Goal: Task Accomplishment & Management: Manage account settings

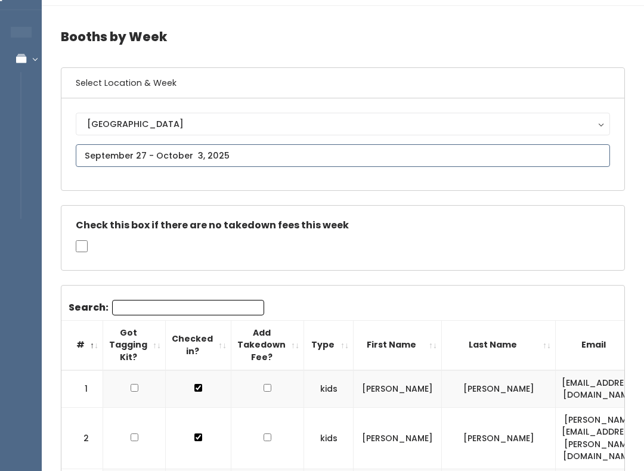
click at [298, 152] on input "text" at bounding box center [343, 155] width 535 height 23
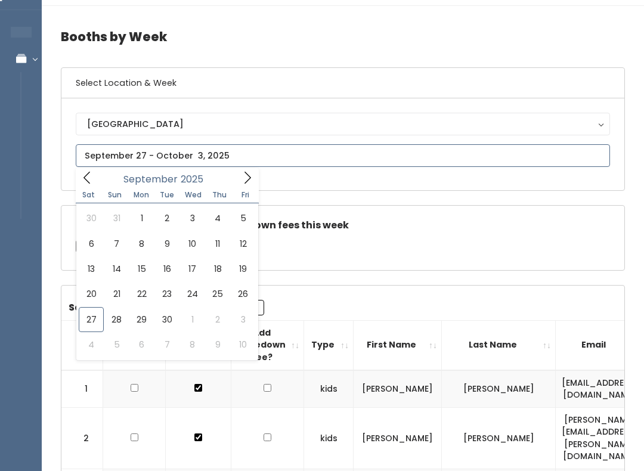
click at [249, 180] on icon at bounding box center [247, 177] width 13 height 13
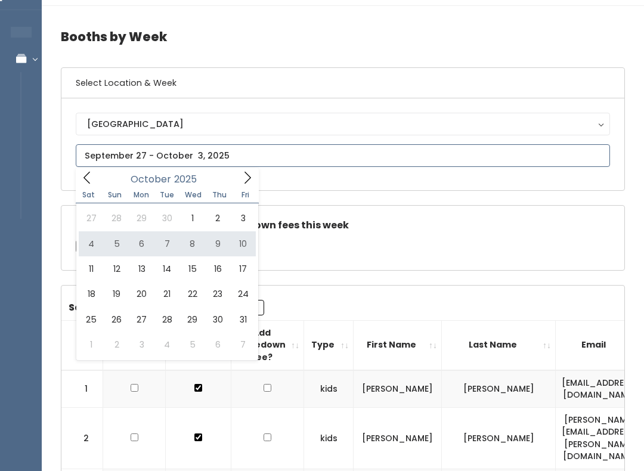
type input "October 4 to October 10"
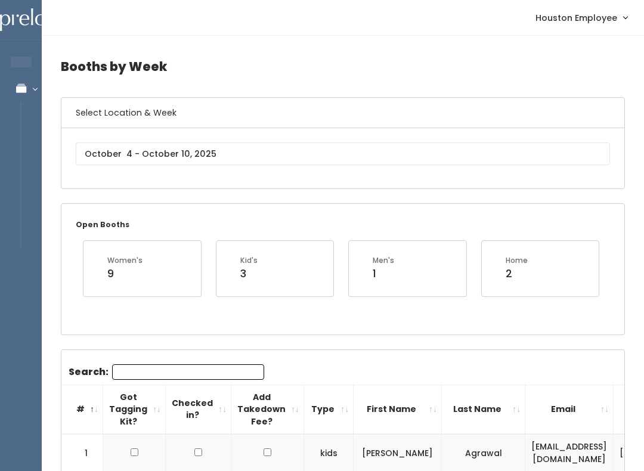
click at [186, 367] on input "Search:" at bounding box center [188, 373] width 152 height 16
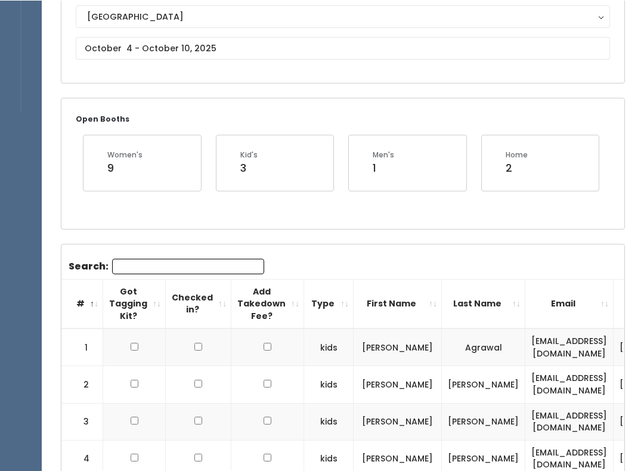
click at [211, 262] on input "Search:" at bounding box center [188, 266] width 152 height 16
click at [416, 223] on div "Open Booths Women's 9 Kid's 3 Men's 1 Home 2" at bounding box center [342, 163] width 563 height 130
click at [220, 262] on input "Search:" at bounding box center [188, 267] width 152 height 16
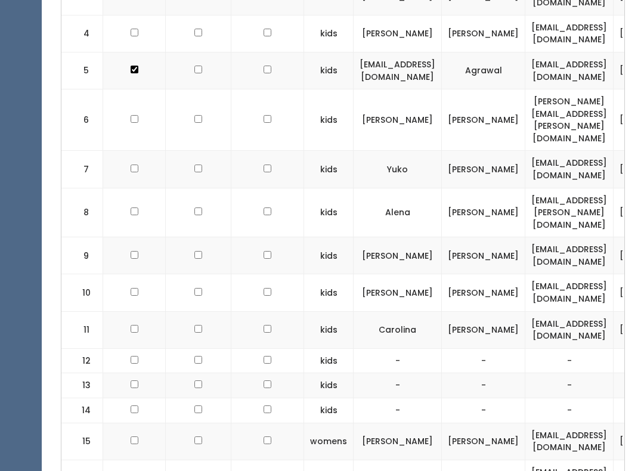
scroll to position [568, 0]
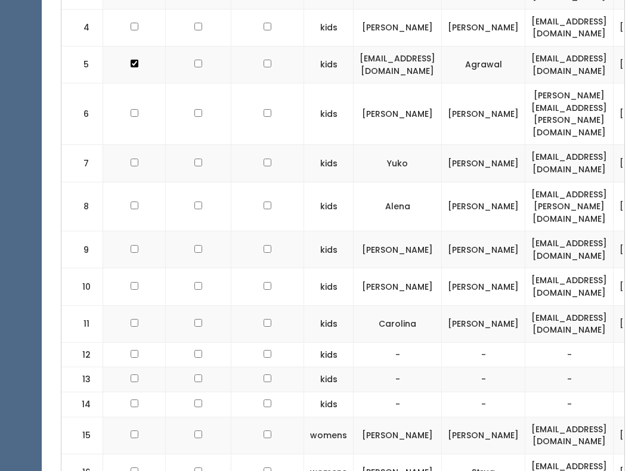
click at [136, 320] on input "checkbox" at bounding box center [135, 324] width 8 height 8
checkbox input "true"
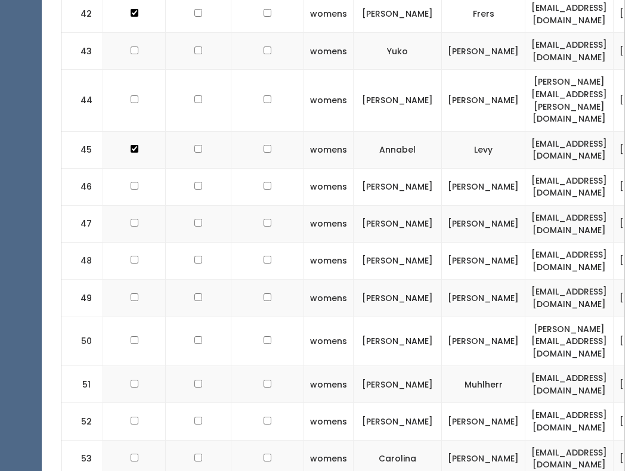
scroll to position [1912, 0]
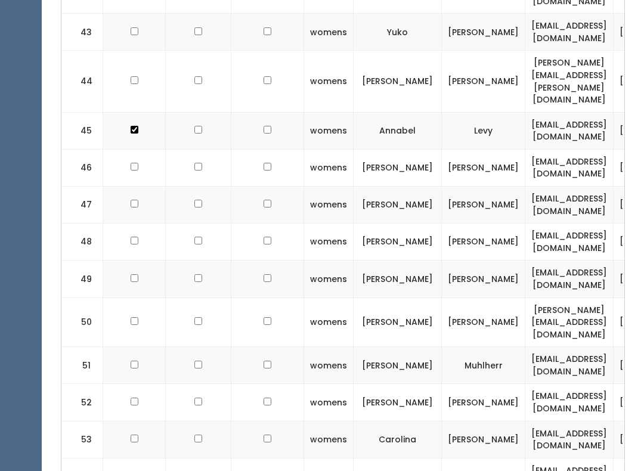
click at [140, 421] on td at bounding box center [134, 439] width 63 height 37
click at [134, 421] on td at bounding box center [134, 439] width 63 height 37
click at [137, 435] on input "checkbox" at bounding box center [135, 439] width 8 height 8
checkbox input "true"
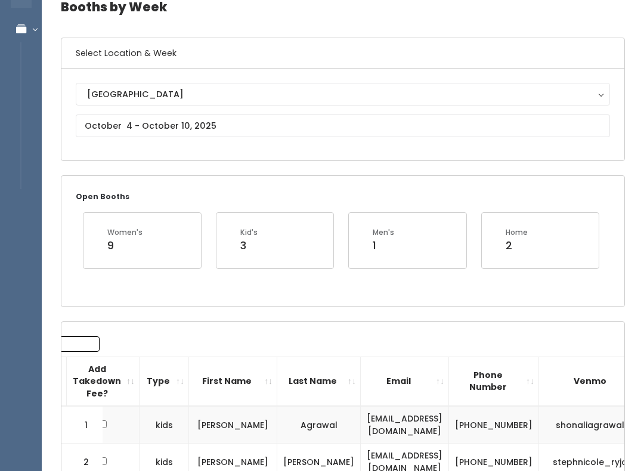
scroll to position [0, 0]
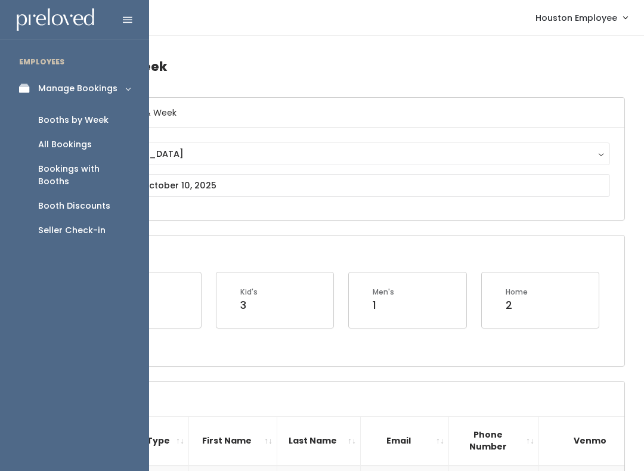
click at [94, 224] on div "Seller Check-in" at bounding box center [71, 230] width 67 height 13
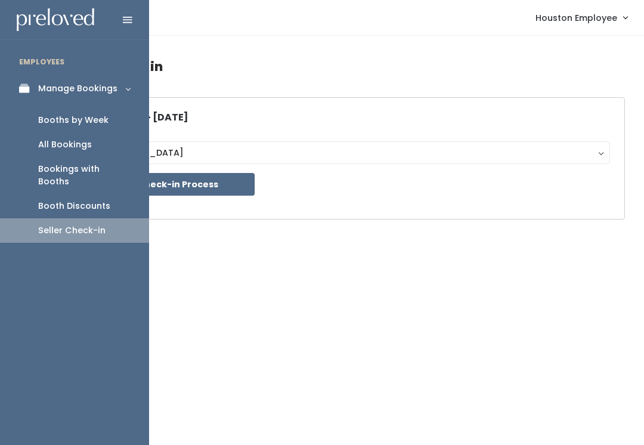
click at [102, 112] on link "Booths by Week" at bounding box center [74, 120] width 149 height 24
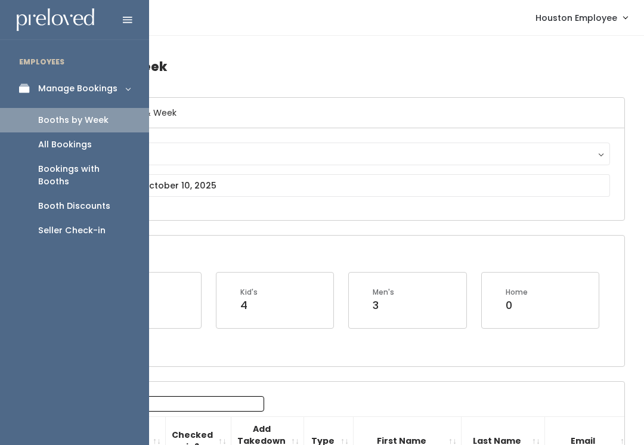
click at [118, 160] on link "Bookings with Booths" at bounding box center [74, 175] width 149 height 37
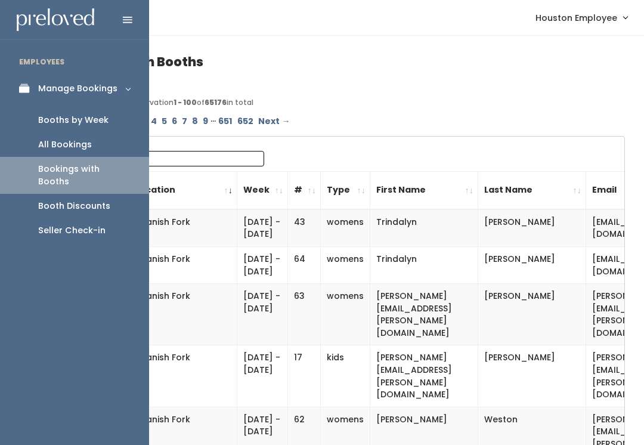
click at [77, 138] on div "All Bookings" at bounding box center [65, 144] width 54 height 13
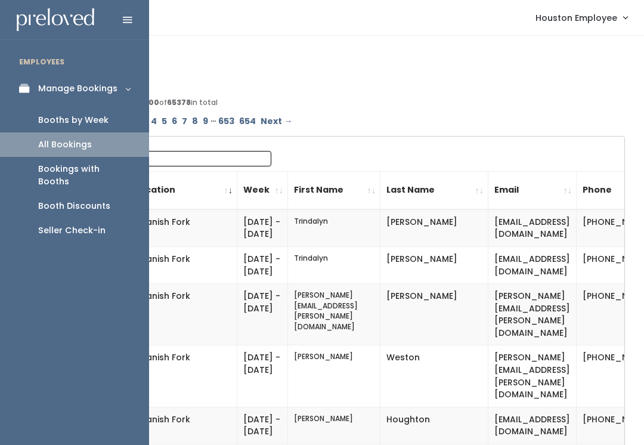
click at [98, 108] on link "Booths by Week" at bounding box center [74, 120] width 149 height 24
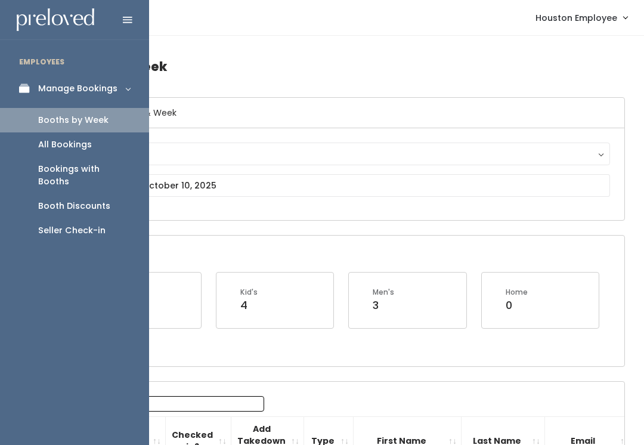
click at [130, 15] on icon at bounding box center [128, 20] width 10 height 11
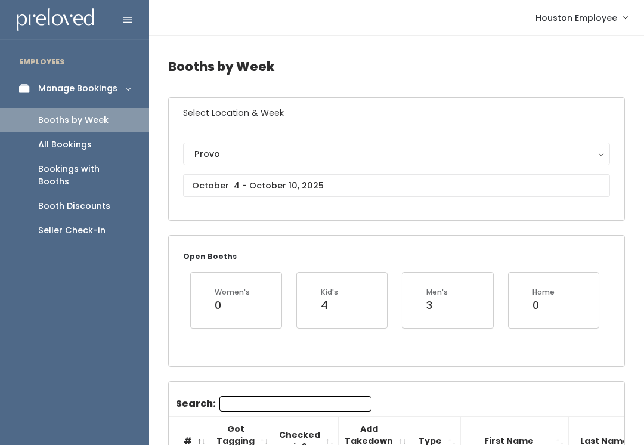
click at [124, 21] on icon at bounding box center [128, 20] width 10 height 11
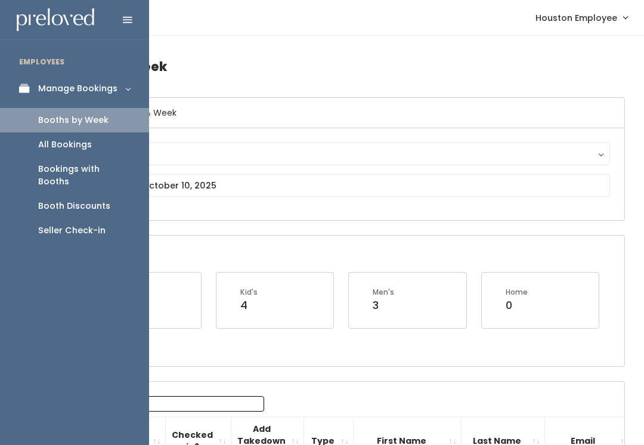
click at [54, 60] on li "EMPLOYEES" at bounding box center [74, 62] width 149 height 25
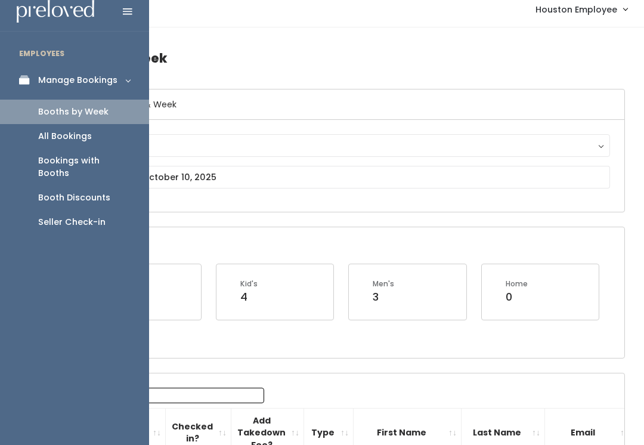
scroll to position [10, 0]
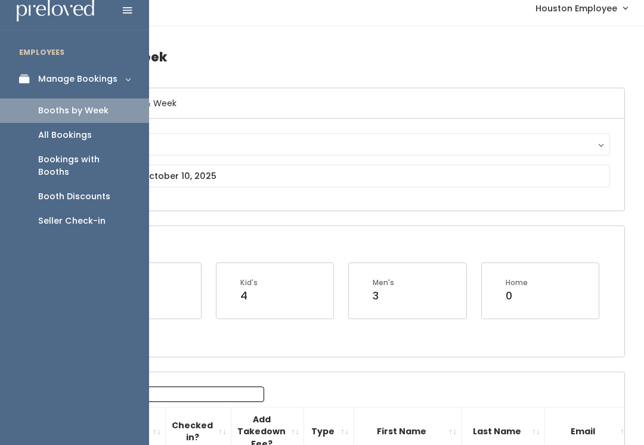
click at [123, 73] on link "Manage Bookings" at bounding box center [74, 79] width 149 height 27
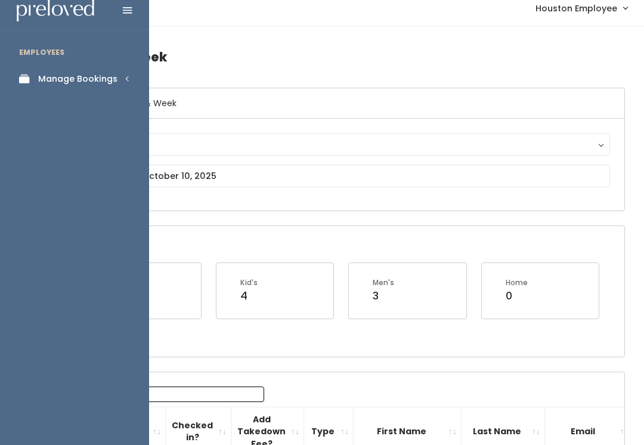
click at [119, 75] on link "Manage Bookings" at bounding box center [74, 79] width 149 height 27
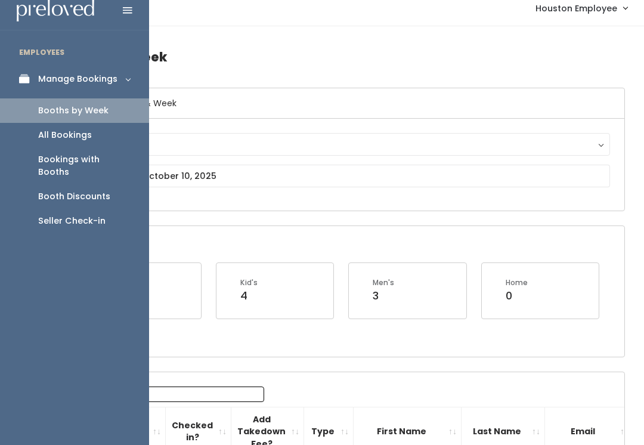
click at [118, 103] on link "Booths by Week" at bounding box center [74, 110] width 149 height 24
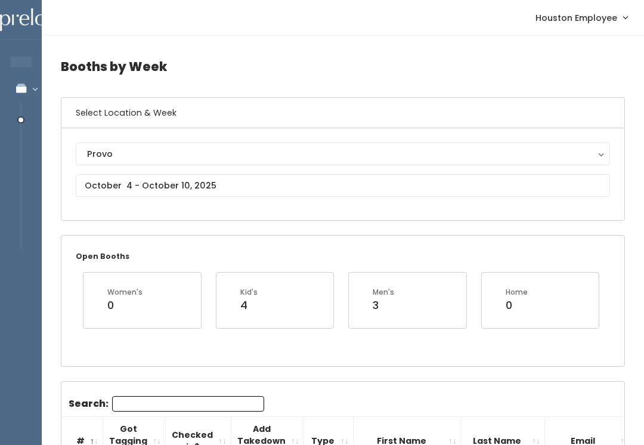
click at [626, 16] on link "Houston Employee" at bounding box center [582, 18] width 116 height 26
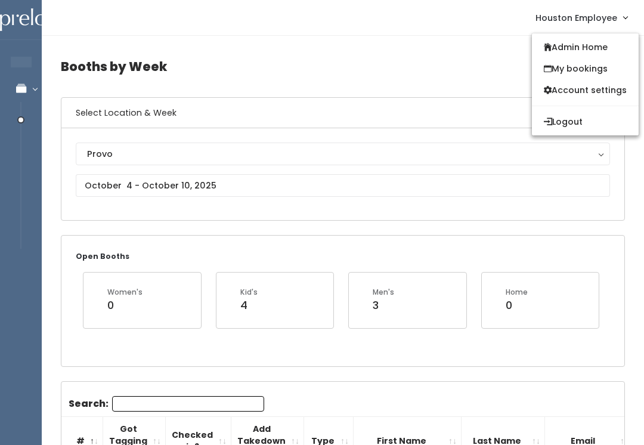
click at [622, 16] on link "Houston Employee" at bounding box center [582, 18] width 116 height 26
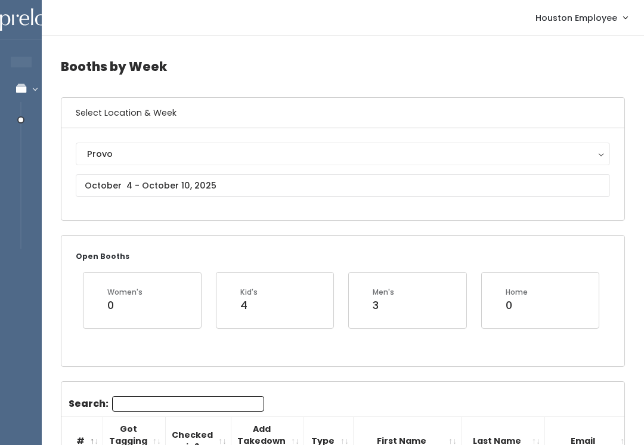
click at [623, 17] on link "Houston Employee" at bounding box center [582, 18] width 116 height 26
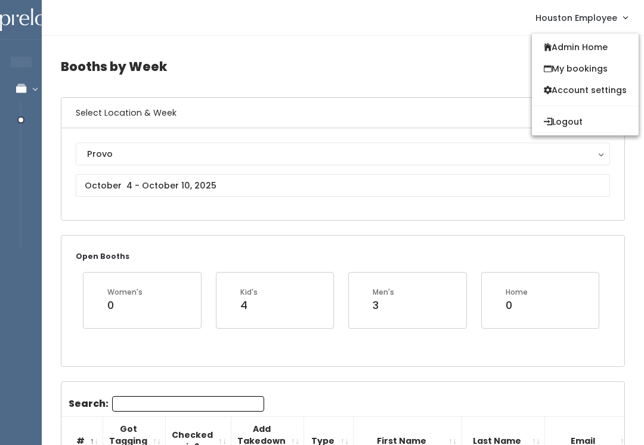
click at [625, 14] on link "Houston Employee" at bounding box center [582, 18] width 116 height 26
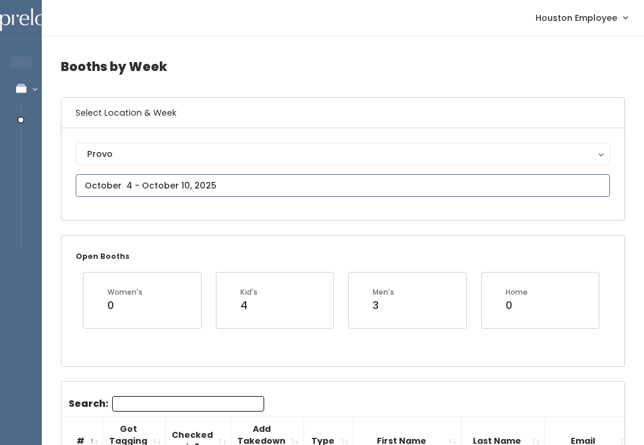
click at [358, 187] on input "text" at bounding box center [343, 185] width 535 height 23
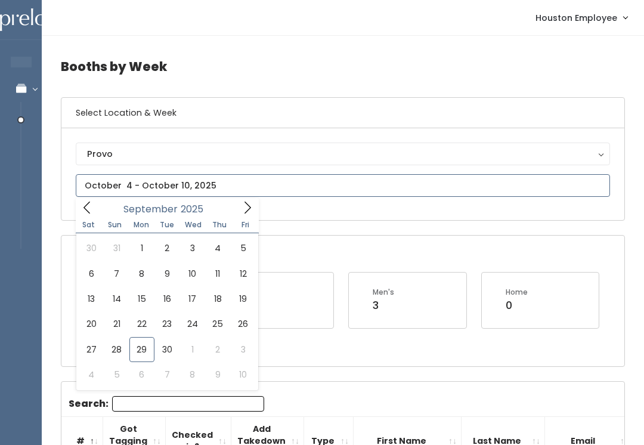
click at [251, 206] on icon at bounding box center [247, 207] width 13 height 13
type input "October 11 to October 17"
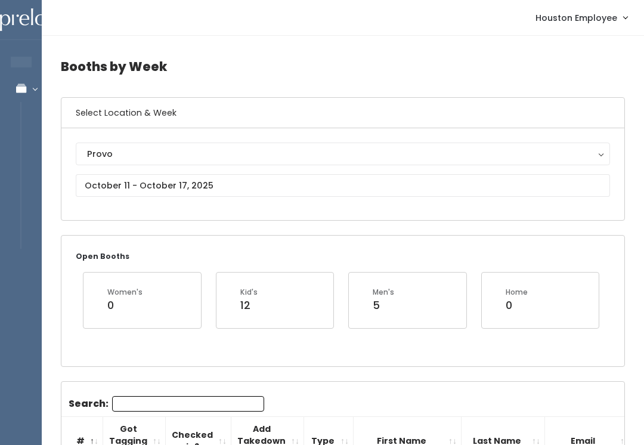
click at [245, 152] on div "Provo" at bounding box center [343, 153] width 512 height 13
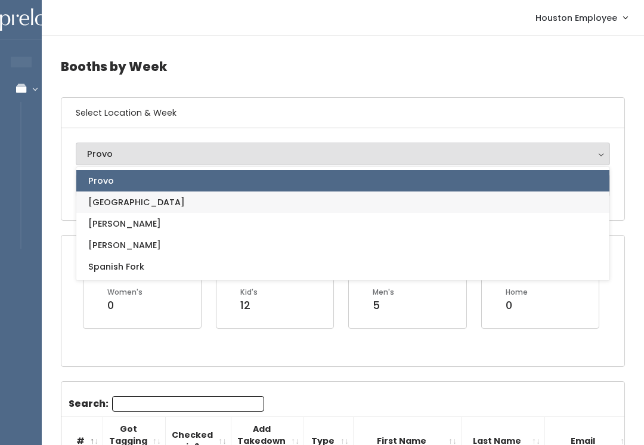
click at [171, 197] on link "[GEOGRAPHIC_DATA]" at bounding box center [342, 202] width 533 height 21
select select "5"
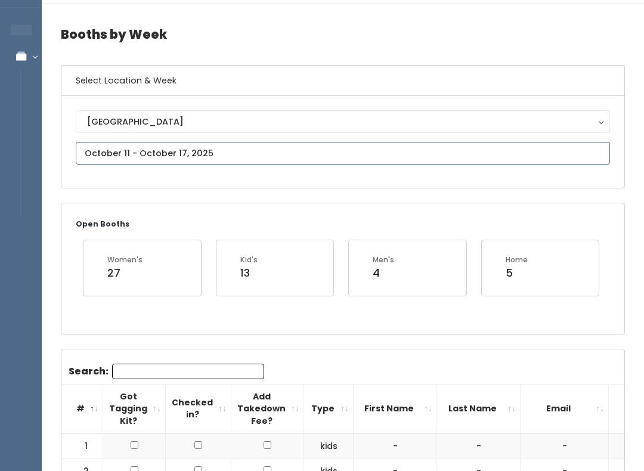
click at [313, 153] on input "text" at bounding box center [343, 154] width 535 height 23
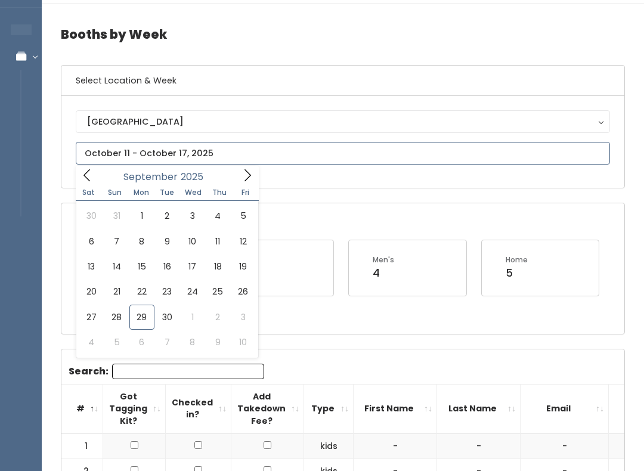
click at [249, 174] on icon at bounding box center [247, 175] width 13 height 13
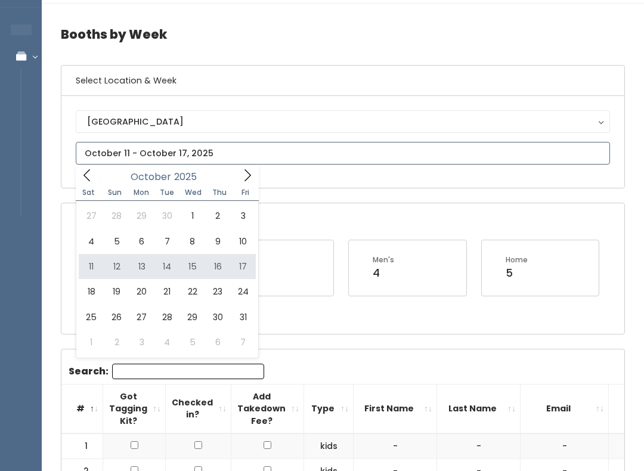
type input "October 11 to October 17"
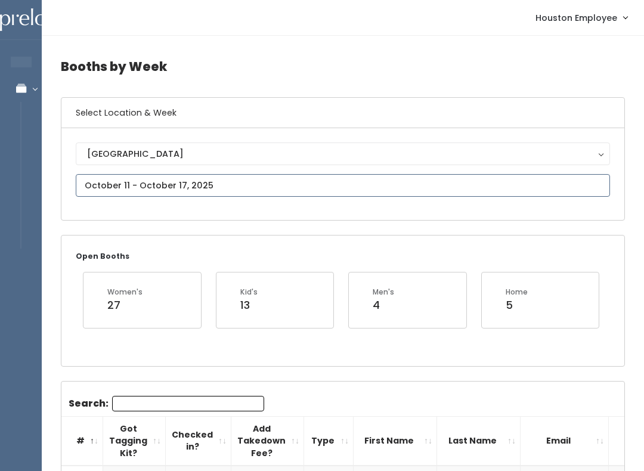
click at [284, 186] on input "text" at bounding box center [343, 185] width 535 height 23
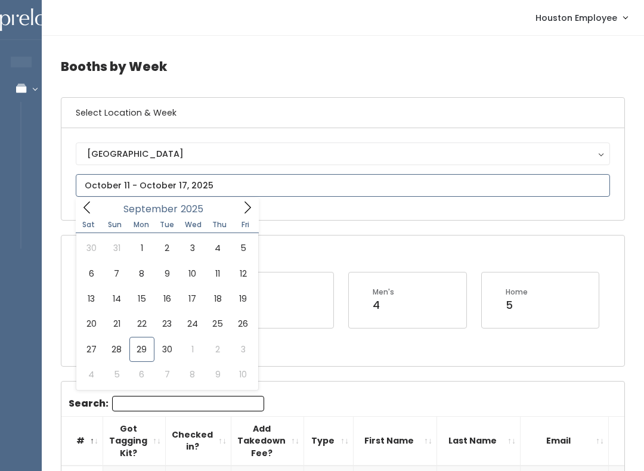
type input "September 27 to October 3"
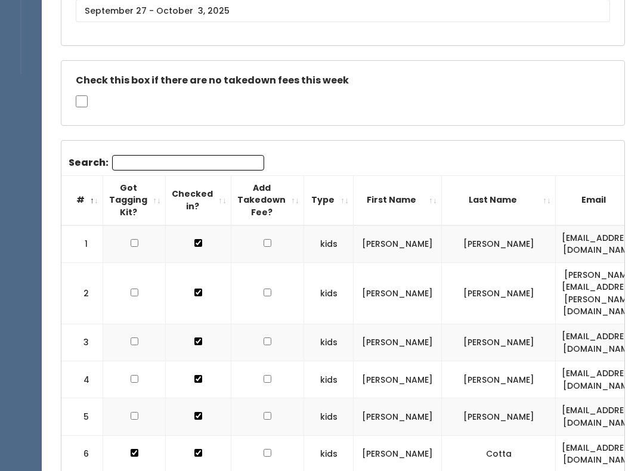
scroll to position [187, 0]
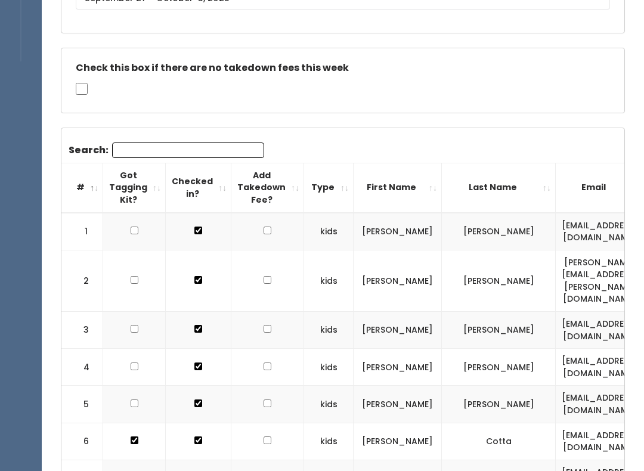
click at [211, 152] on input "Search:" at bounding box center [188, 151] width 152 height 16
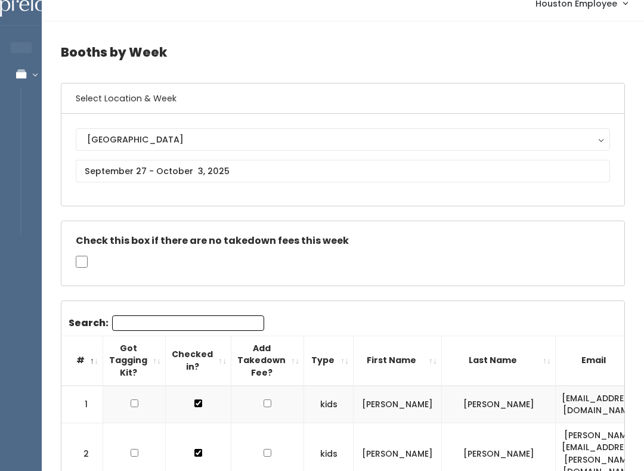
scroll to position [40, 0]
